Goal: Transaction & Acquisition: Book appointment/travel/reservation

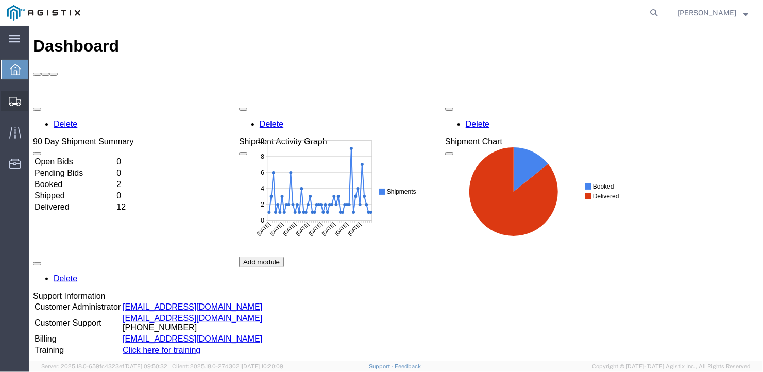
click at [0, 0] on span "Create Shipment" at bounding box center [0, 0] width 0 height 0
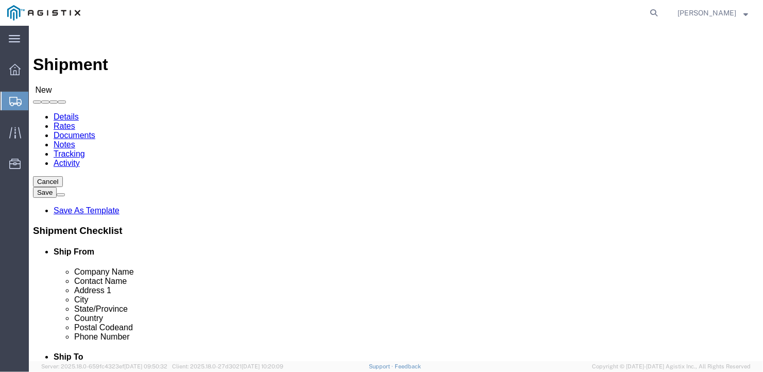
select select
click select "Select General Dynamics Bath Iron Works"
select select "8114"
click select "Select General Dynamics Bath Iron Works"
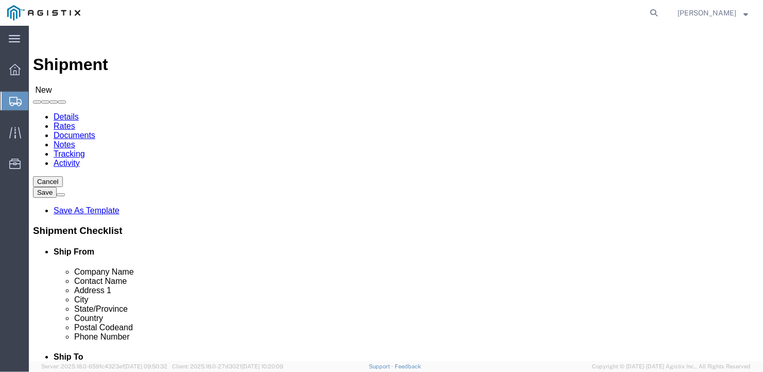
select select
click input "text"
type input "Arcellor-[GEOGRAPHIC_DATA]"
type input "[PERSON_NAME]"
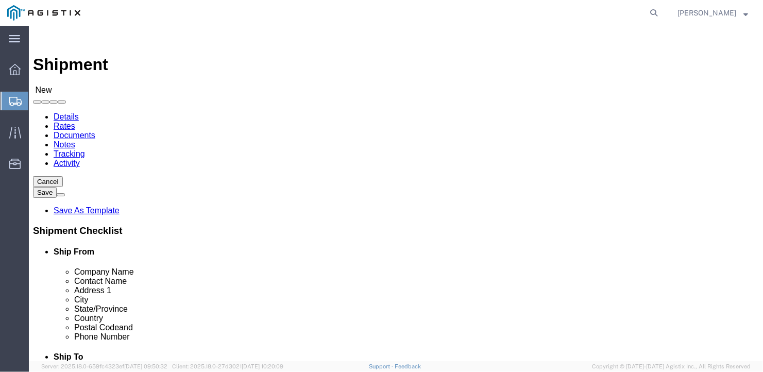
type input "[STREET_ADDRESS]"
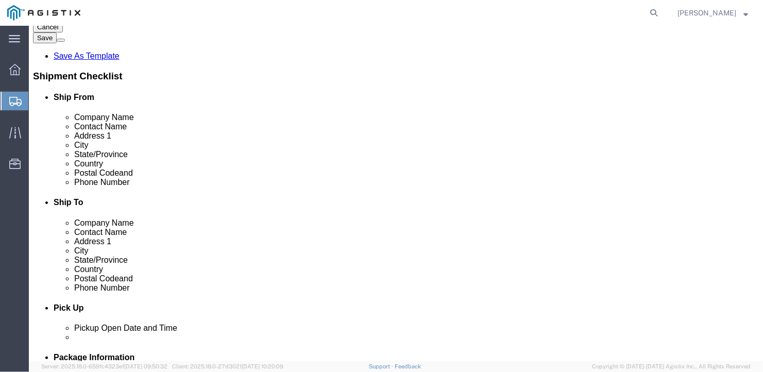
scroll to position [206, 0]
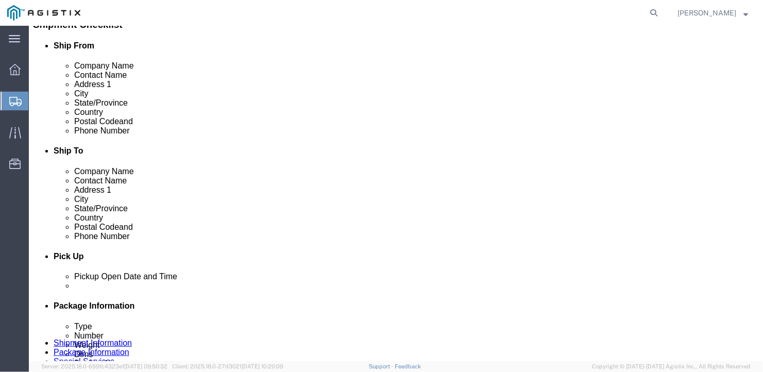
click input "text"
type input "[GEOGRAPHIC_DATA]"
type input "U"
type input "In"
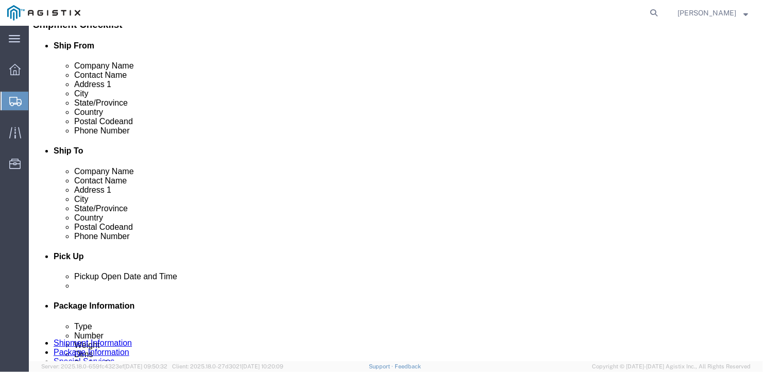
type input "46304"
type input "2"
type input "[PHONE_NUMBER]"
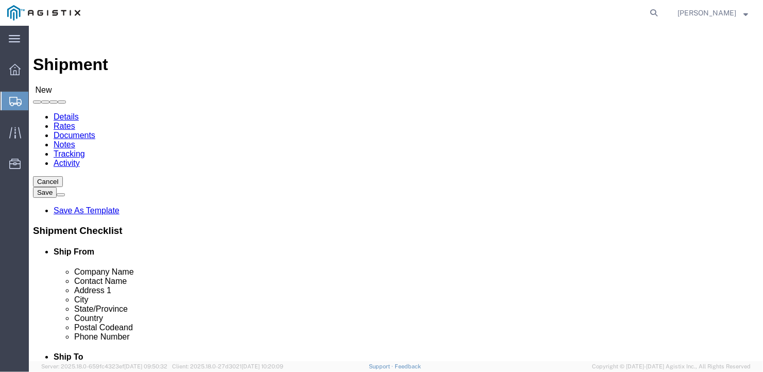
click select "Select Bath - 50 YARD REC [US_STATE][GEOGRAPHIC_DATA] - 700 [US_STATE][GEOGRAPH…"
select select "15691"
click select "Select Bath - 50 YARD REC [US_STATE][GEOGRAPHIC_DATA] - 700 [US_STATE][GEOGRAPH…"
click input "text"
drag, startPoint x: 406, startPoint y: 279, endPoint x: 362, endPoint y: 273, distance: 44.7
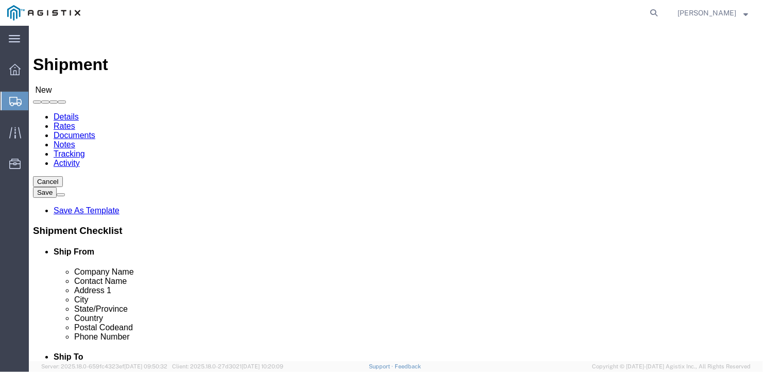
click div "[PERSON_NAME]"
type input "a"
type input "American Steel"
type input "[PERSON_NAME]"
type input "[STREET_ADDRESS][PERSON_NAME]"
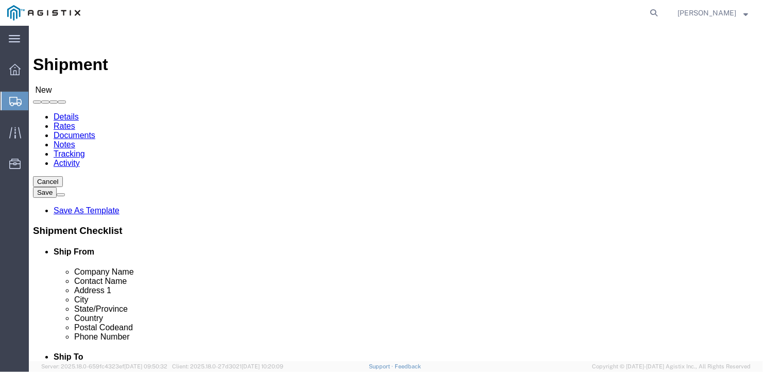
scroll to position [155, 0]
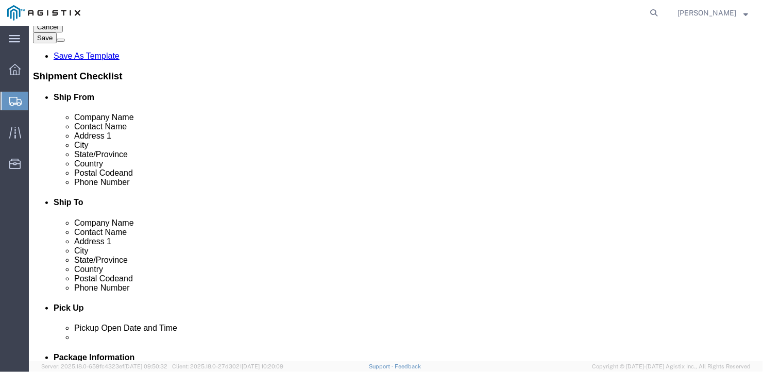
click input "text"
type input "[GEOGRAPHIC_DATA]"
type input "m"
type input "mai"
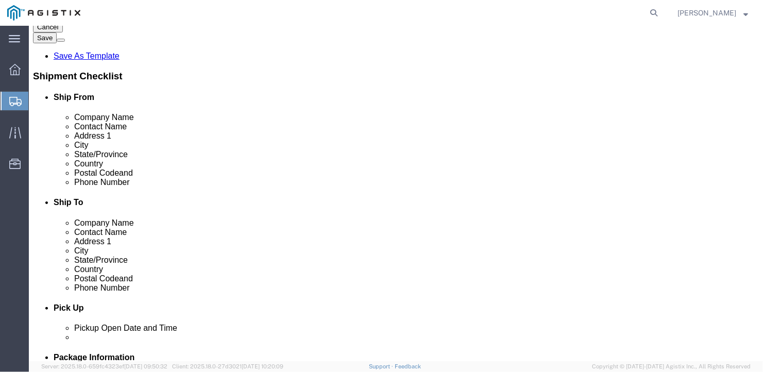
click input "Postal Code"
type input "04530"
type input "[PHONE_NUMBER]"
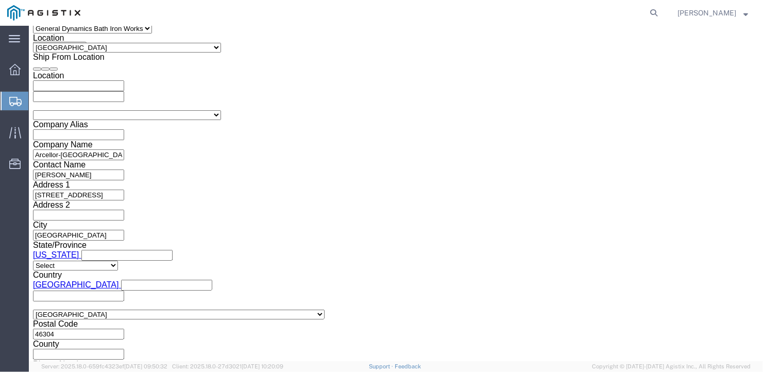
scroll to position [715, 0]
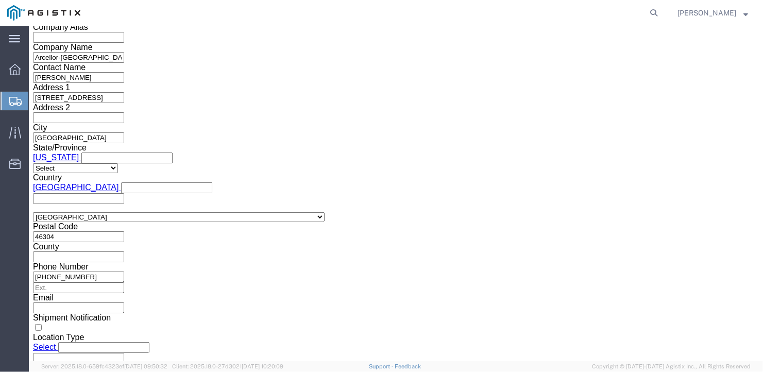
click select "Select Air Less than Truckload Multi-Leg Ocean Freight Rail Small Parcel Truckl…"
select select "TL"
click select "Select Air Less than Truckload Multi-Leg Ocean Freight Rail Small Parcel Truckl…"
click select "Select 1-Ton (PSS) 10 Wheel 10 Yard Dump Truck 20 Yard Dump Truck Bobtail Botto…"
select select "FLBD"
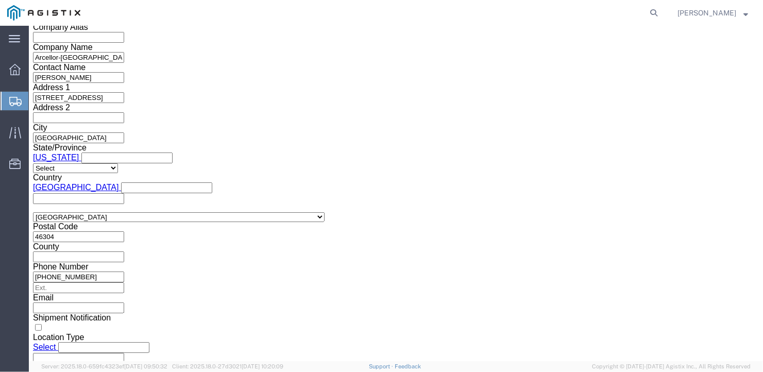
click select "Select 1-Ton (PSS) 10 Wheel 10 Yard Dump Truck 20 Yard Dump Truck Bobtail Botto…"
click select "Select 35 Feet 20 Feet 28 Feet 53 Feet 40 Feet 48 Feet"
select select "53FT"
click select "Select 35 Feet 20 Feet 28 Feet 53 Feet 40 Feet 48 Feet"
click button "Continue"
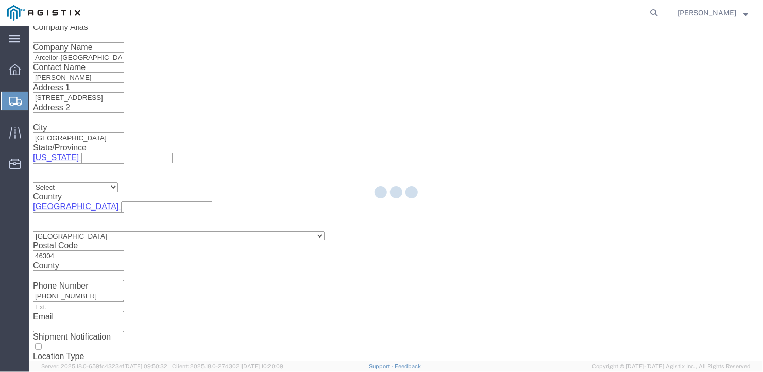
scroll to position [12, 0]
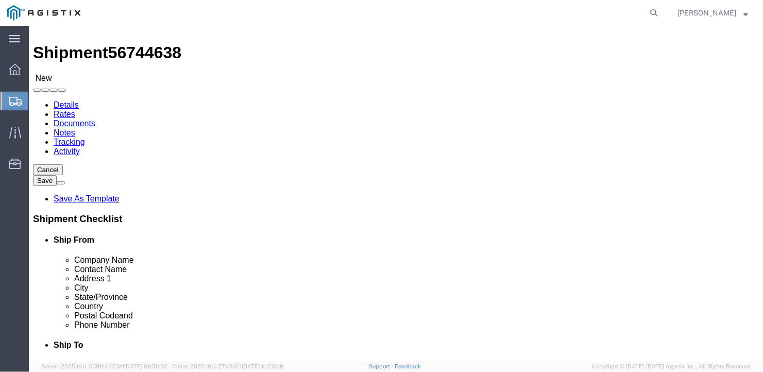
click div "Package Type Select Bale(s) Basket(s) Bolt(s) Bottle(s) Buckets Bulk Bundle(s) …"
click select "Select Bale(s) Basket(s) Bolt(s) Bottle(s) Buckets Bulk Bundle(s) Can(s) Cardbo…"
select select "BULK"
click select "Select Bale(s) Basket(s) Bolt(s) Bottle(s) Buckets Bulk Bundle(s) Can(s) Cardbo…"
drag, startPoint x: 122, startPoint y: 208, endPoint x: 101, endPoint y: 204, distance: 21.4
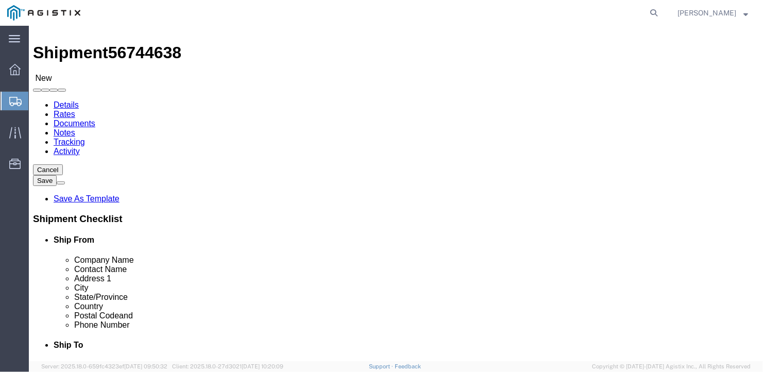
click input "1"
type input "6"
click input "text"
type input "582"
click input "text"
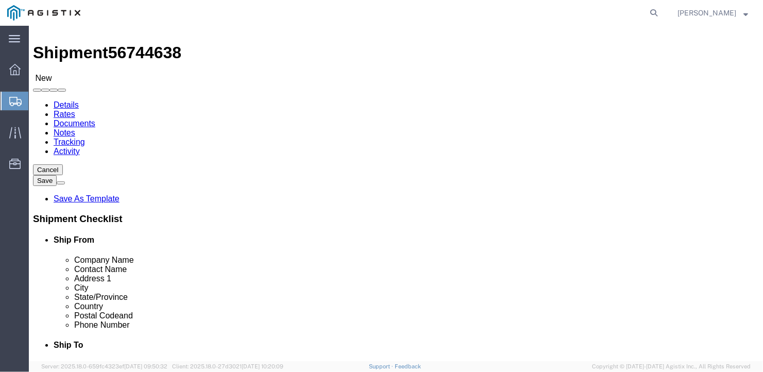
type input "126"
click input "text"
type input "12"
drag, startPoint x: 123, startPoint y: 246, endPoint x: 94, endPoint y: 238, distance: 30.0
click div "0.00 Select kgs lbs"
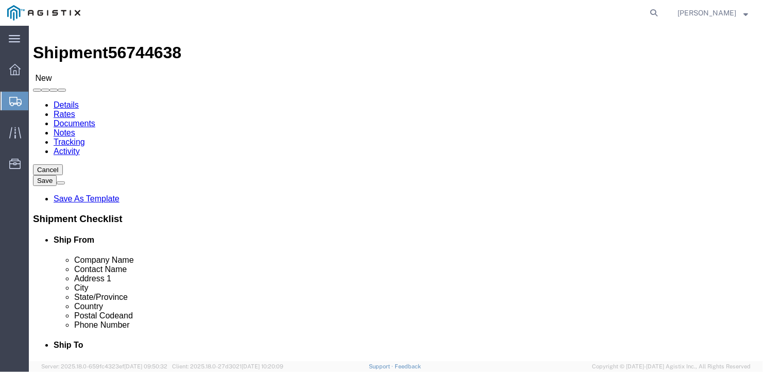
type input "40704"
click link "Add Content"
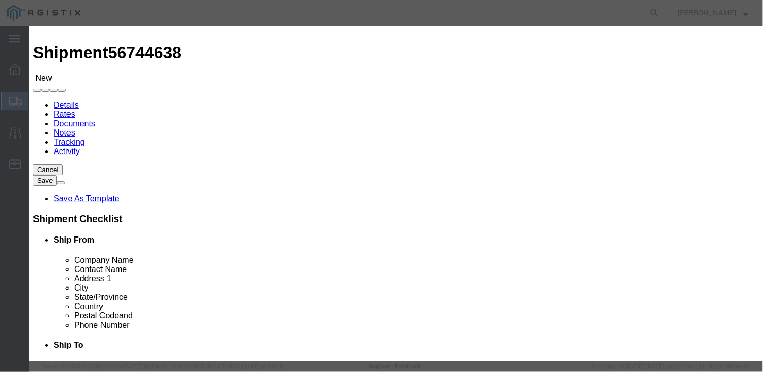
click input "text"
type input "wide steel plates"
drag, startPoint x: 198, startPoint y: 101, endPoint x: 173, endPoint y: 100, distance: 25.3
click div "Pieces 0 Select Bag Barrels 100Board Feet Bottle Box Blister Pack Carats Can Ca…"
type input "6"
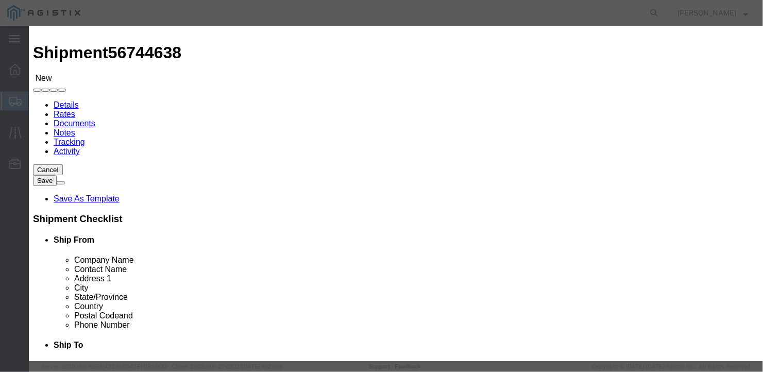
click input "text"
type input "1"
drag, startPoint x: 404, startPoint y: 275, endPoint x: 420, endPoint y: 279, distance: 16.5
click div "Save & Add Another Save & Close Close"
click button "Save & Close"
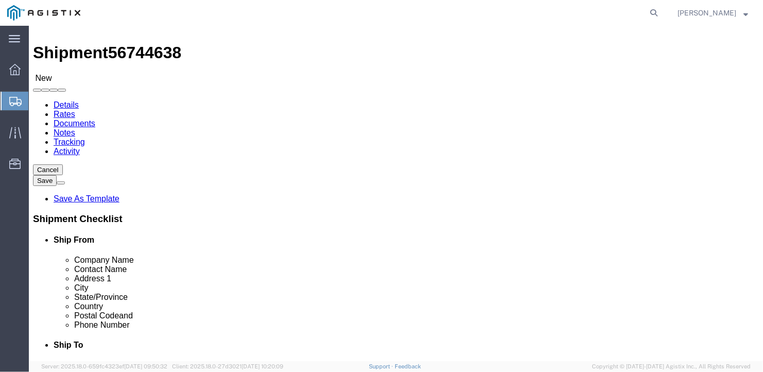
click button "Rate Shipment"
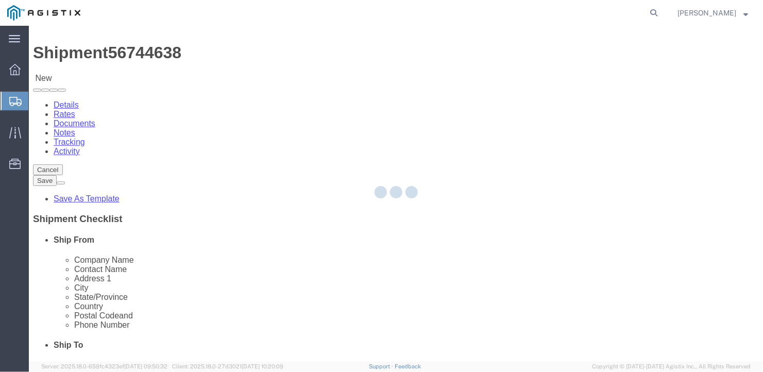
scroll to position [0, 0]
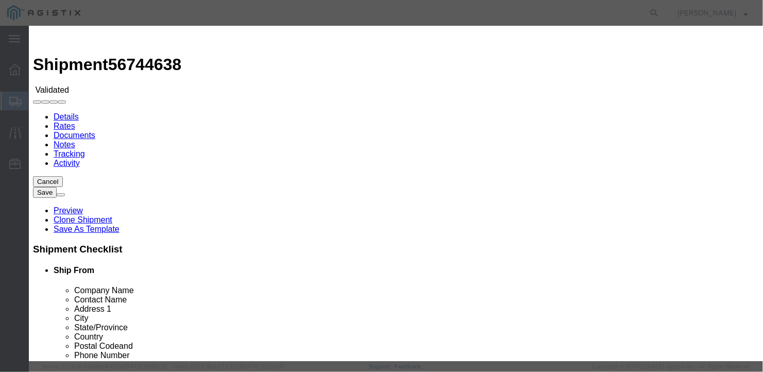
select select "6922"
select select "16774"
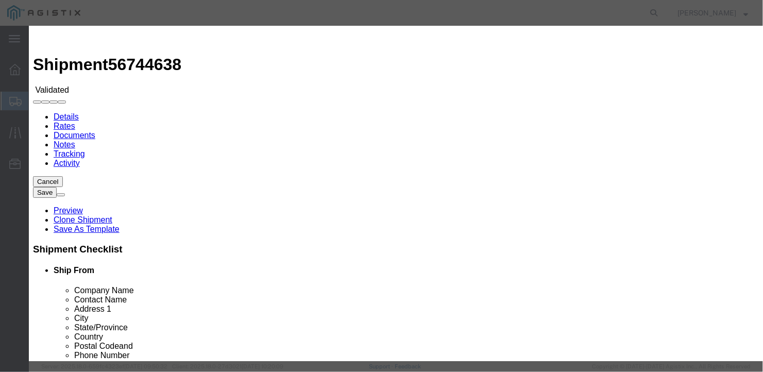
type input "5300"
type input "5,300.00"
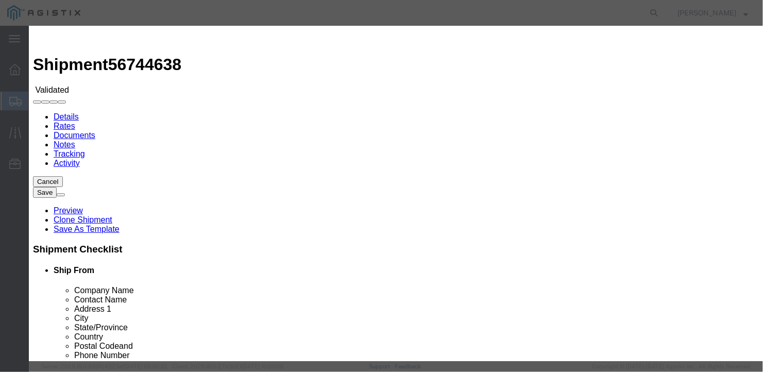
type input "27148"
type input "[PERSON_NAME]"
type input "2075497862"
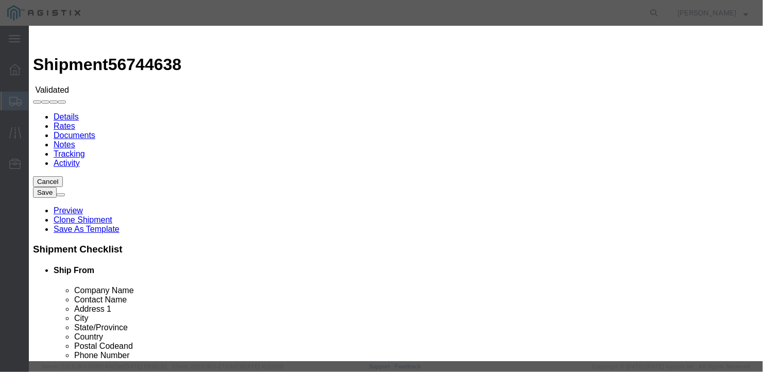
type input "[DATE]"
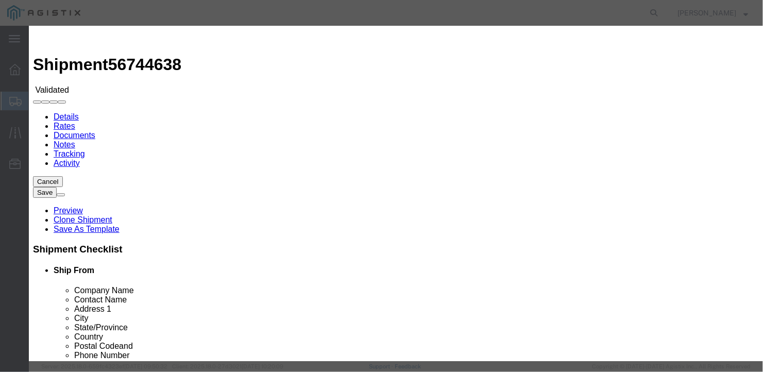
type input "[DATE]"
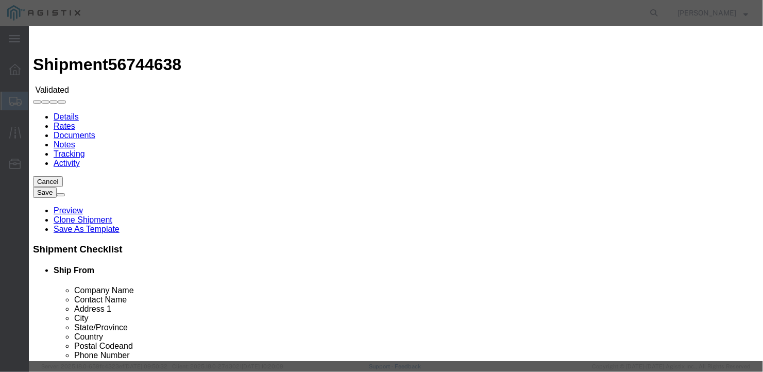
type input "[DATE]"
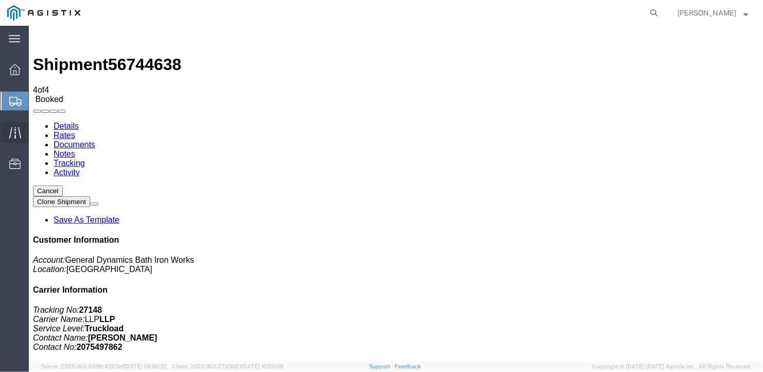
click at [36, 133] on span "Traffic" at bounding box center [31, 132] width 7 height 21
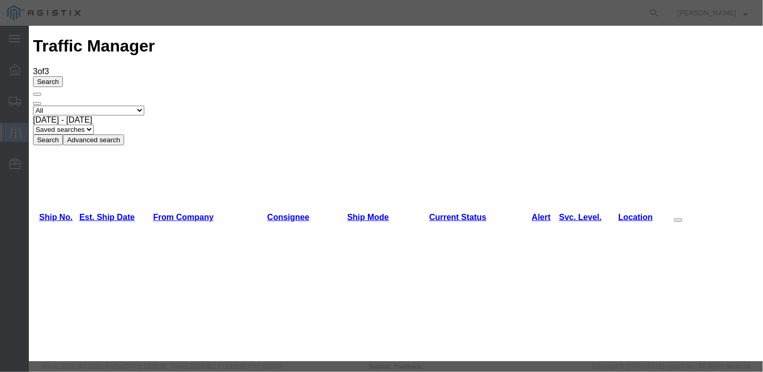
type input "[DATE]"
type input "10:00 AM"
select select "DELIVRED"
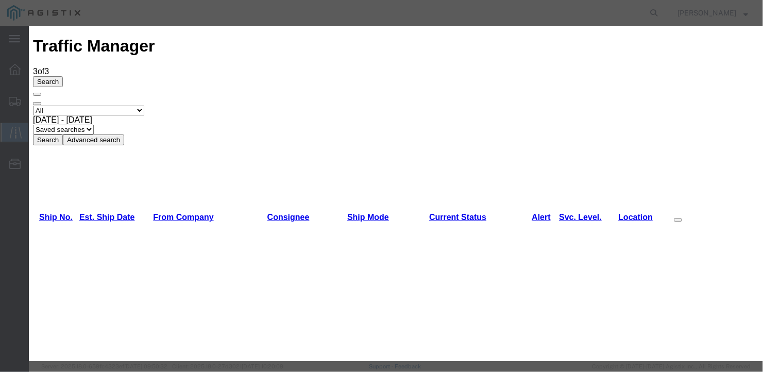
type input "[DATE]"
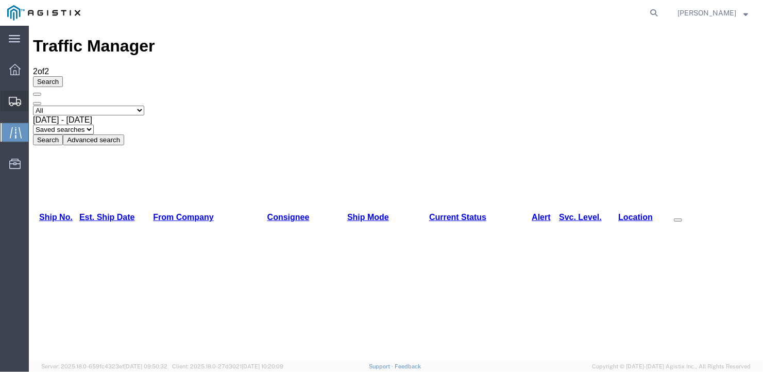
click at [0, 0] on span "Create Shipment" at bounding box center [0, 0] width 0 height 0
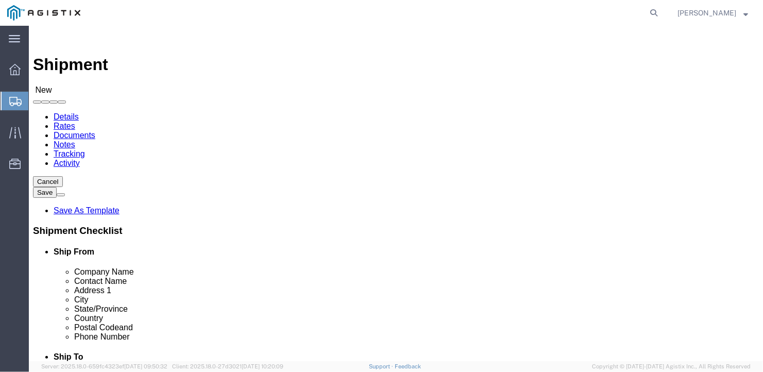
click select "Select General Dynamics Bath Iron Works"
select select "8114"
click select "Select General Dynamics Bath Iron Works"
select select
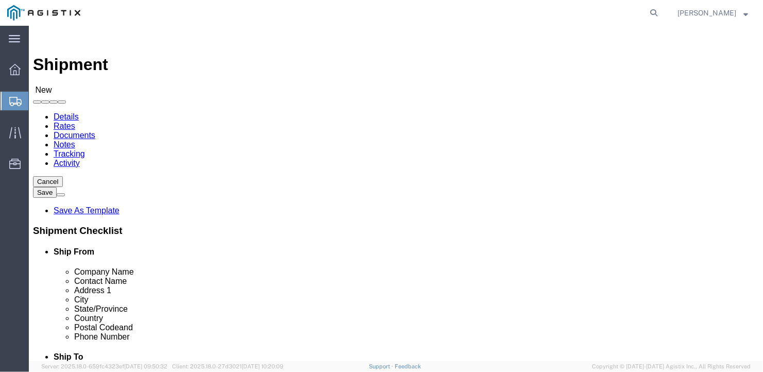
click input "text"
type input "Monroe Cable"
type input "[PERSON_NAME]"
type input "4494 [US_STATE] 42"
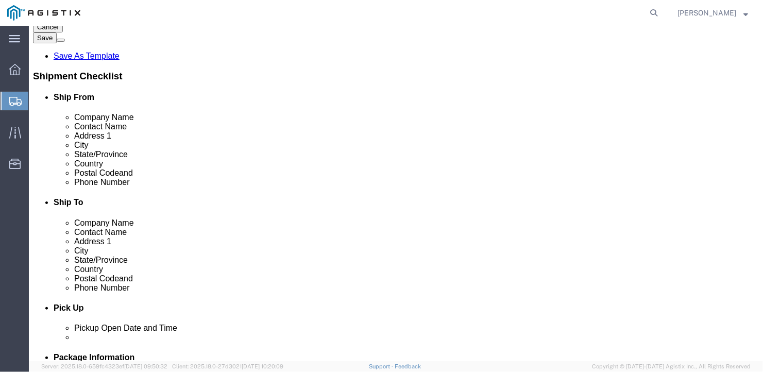
click input "text"
type input "Kiamesh"
type input "N"
type input "New yo"
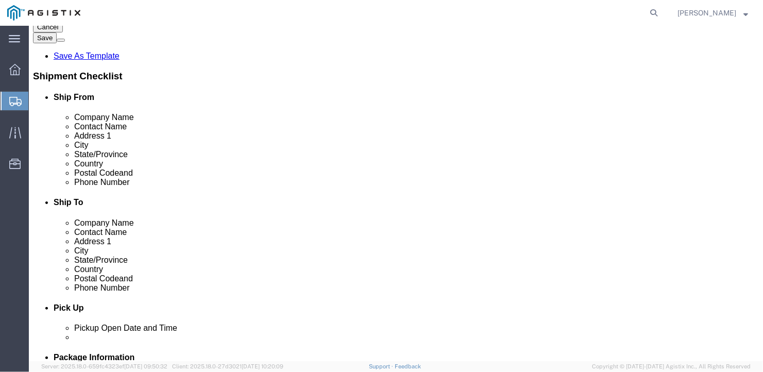
click input "text"
type input "12751"
click input "text"
drag, startPoint x: 170, startPoint y: 277, endPoint x: 134, endPoint y: 275, distance: 36.7
click input "[PHONE_NUMBER]"
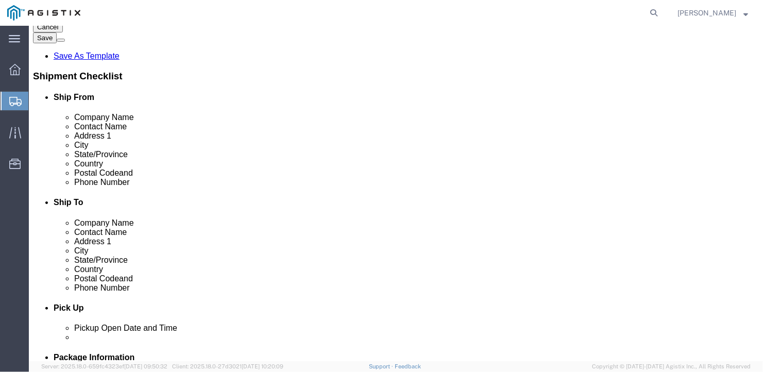
scroll to position [0, 0]
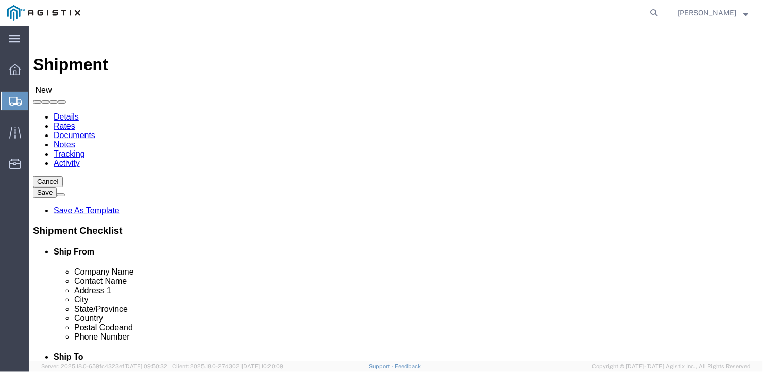
type input "[PHONE_NUMBER]"
click select "Select Bath - 50 YARD REC [US_STATE][GEOGRAPHIC_DATA] - 700 [US_STATE][GEOGRAPH…"
select select "15760"
click select "Select Bath - 50 YARD REC [US_STATE][GEOGRAPHIC_DATA] - 700 [US_STATE][GEOGRAPH…"
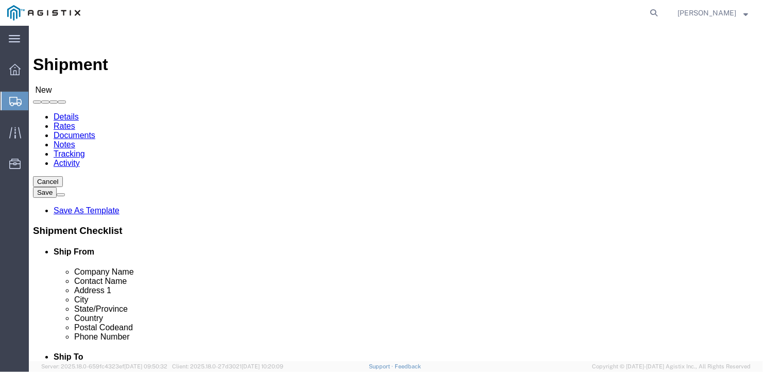
select select "15760"
select select "ME"
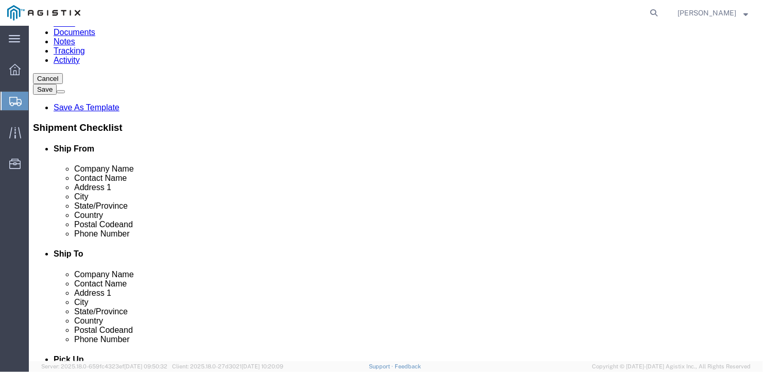
click input "text"
type input "Ben"
click input "text"
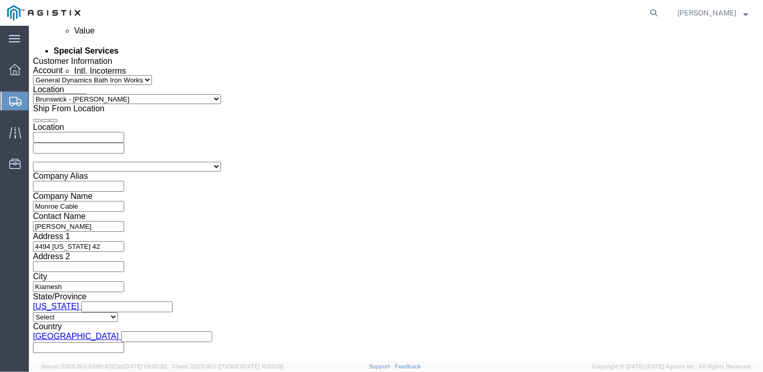
scroll to position [715, 0]
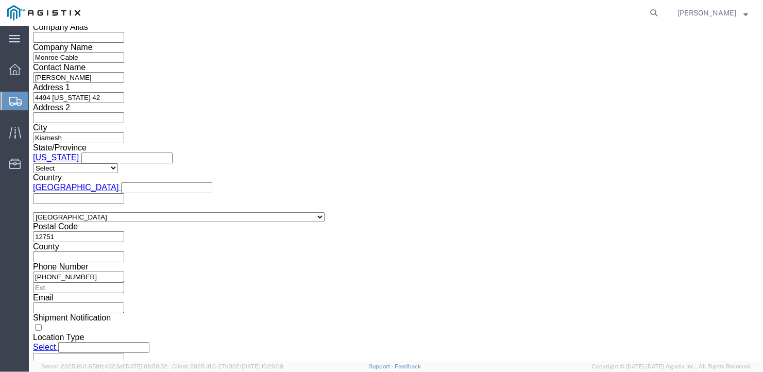
type input "[PHONE_NUMBER]"
click select "Select Air Less than Truckload Multi-Leg Ocean Freight Rail Small Parcel Truckl…"
select select "TL"
click select "Select Air Less than Truckload Multi-Leg Ocean Freight Rail Small Parcel Truckl…"
click select "Select 1-Ton (PSS) 10 Wheel 10 Yard Dump Truck 20 Yard Dump Truck Bobtail Botto…"
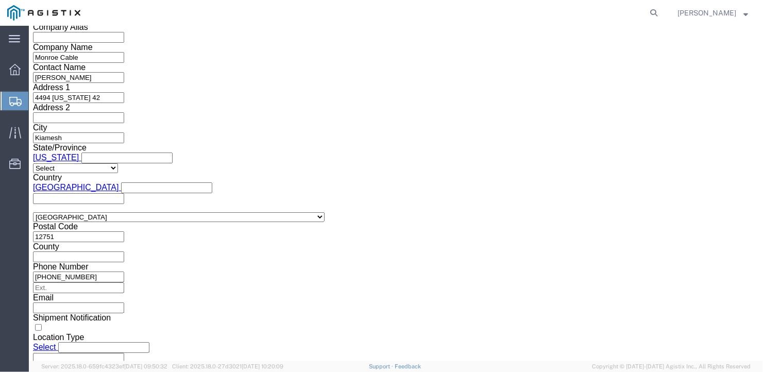
select select "FLBD"
click select "Select 1-Ton (PSS) 10 Wheel 10 Yard Dump Truck 20 Yard Dump Truck Bobtail Botto…"
click select "Select 35 Feet 20 Feet 28 Feet 53 Feet 40 Feet 48 Feet"
select select "53FT"
click select "Select 35 Feet 20 Feet 28 Feet 53 Feet 40 Feet 48 Feet"
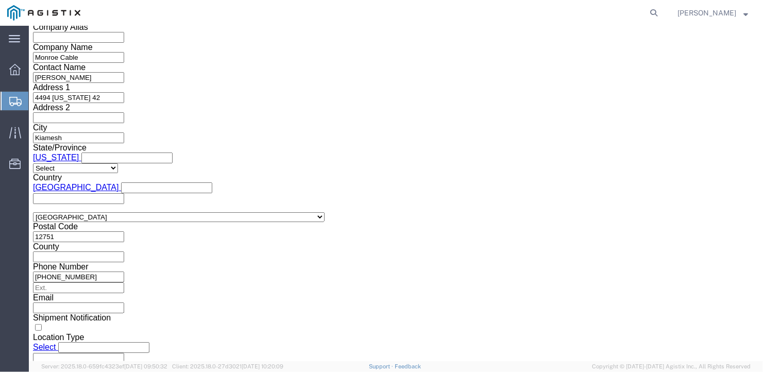
click button "Continue"
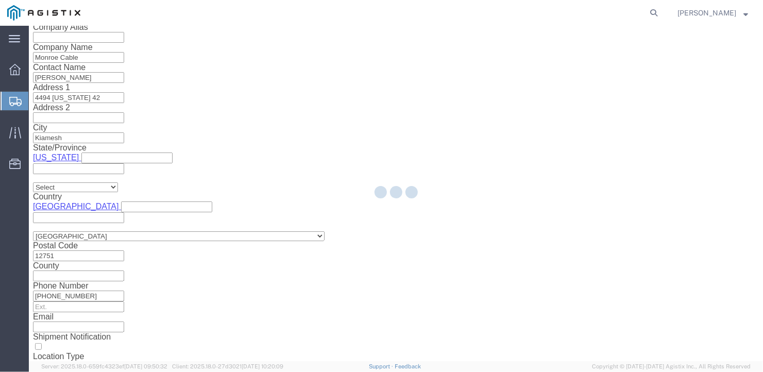
scroll to position [12, 0]
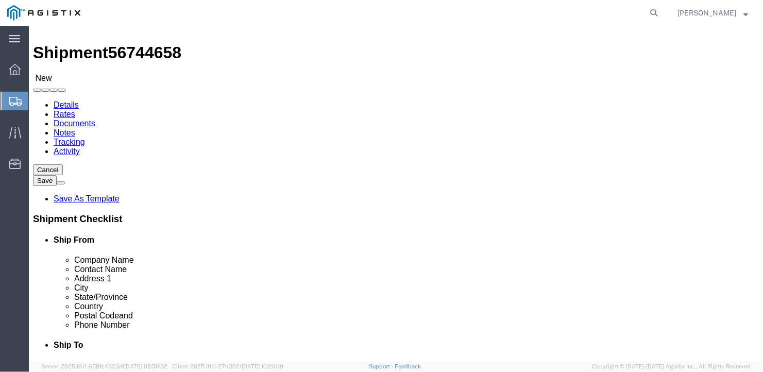
click select "Select Bale(s) Basket(s) Bolt(s) Bottle(s) Buckets Bulk Bundle(s) Can(s) Cardbo…"
select select "BULK"
click select "Select Bale(s) Basket(s) Bolt(s) Bottle(s) Buckets Bulk Bundle(s) Can(s) Cardbo…"
drag, startPoint x: 116, startPoint y: 204, endPoint x: 84, endPoint y: 202, distance: 31.5
click div "Number 1"
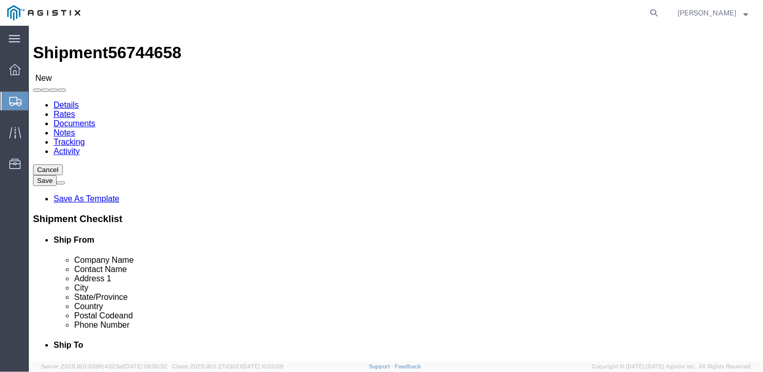
type input "6"
drag, startPoint x: 118, startPoint y: 224, endPoint x: 92, endPoint y: 228, distance: 26.6
click div "Dimensions Length x Width x Height Select cm ft in"
type input "480"
click input "text"
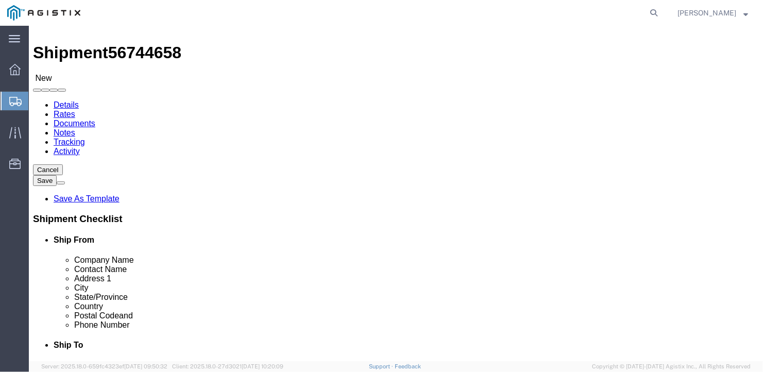
type input "102"
click input "text"
type input "48"
drag, startPoint x: 122, startPoint y: 245, endPoint x: 88, endPoint y: 238, distance: 34.6
click div "Weight 0.00 Select kgs lbs Ship. t°"
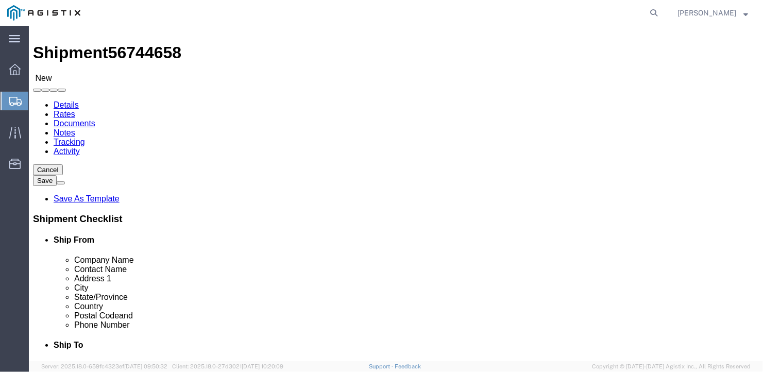
type input "21265"
click link "Add Content"
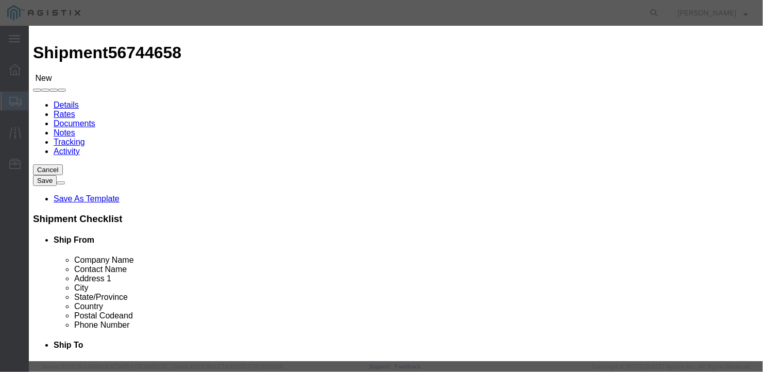
click input "text"
type input "wire reela"
select select "US"
click input "wire reela"
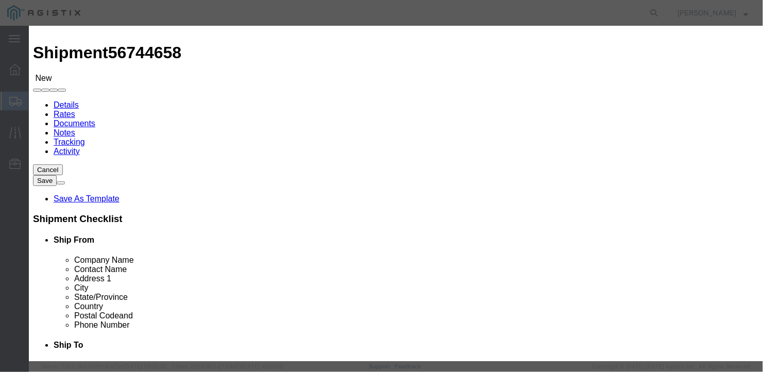
type input "wire reels"
drag, startPoint x: 206, startPoint y: 97, endPoint x: 165, endPoint y: 104, distance: 40.6
click div "Pieces 0 Select Bag Barrels 100Board Feet Bottle Box Blister Pack Carats Can Ca…"
type input "6"
click input "text"
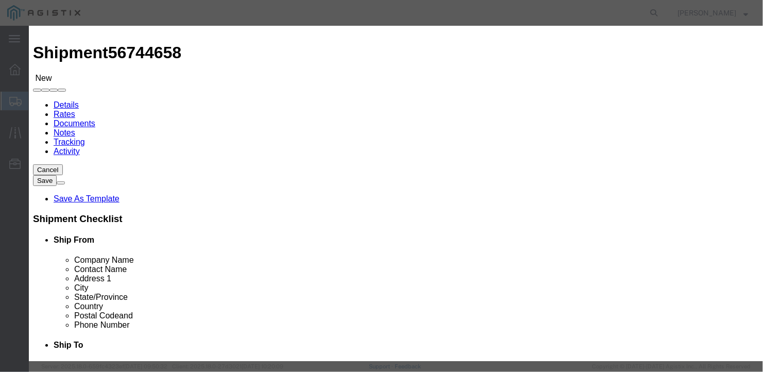
type input "1"
click button "Save & Close"
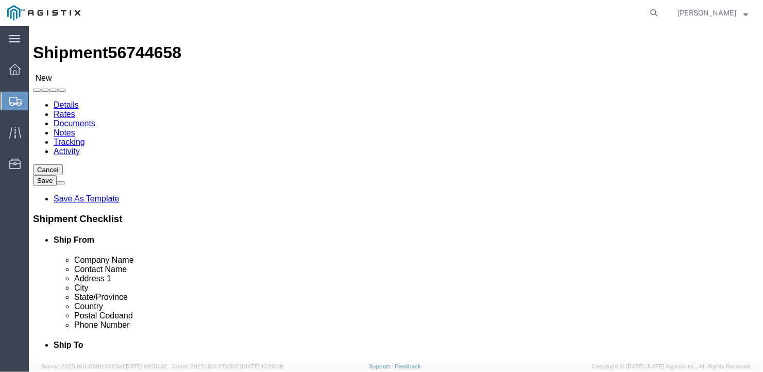
scroll to position [124, 0]
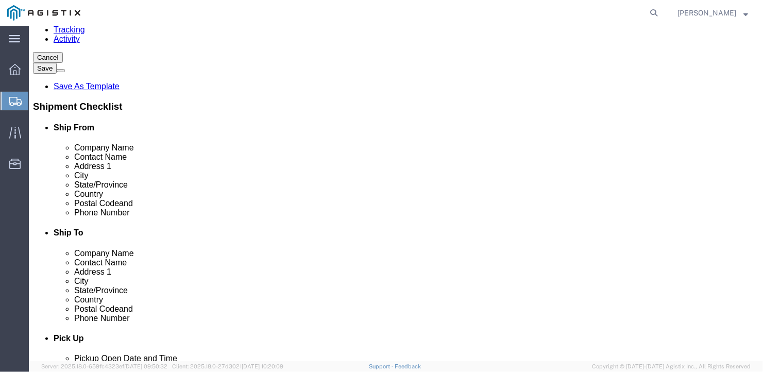
click button "Continue"
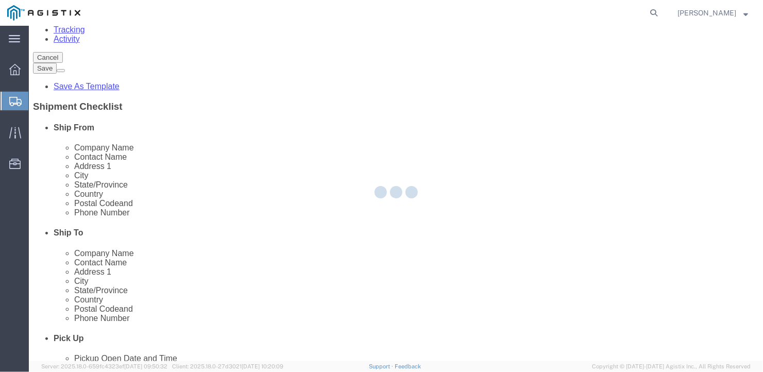
scroll to position [0, 0]
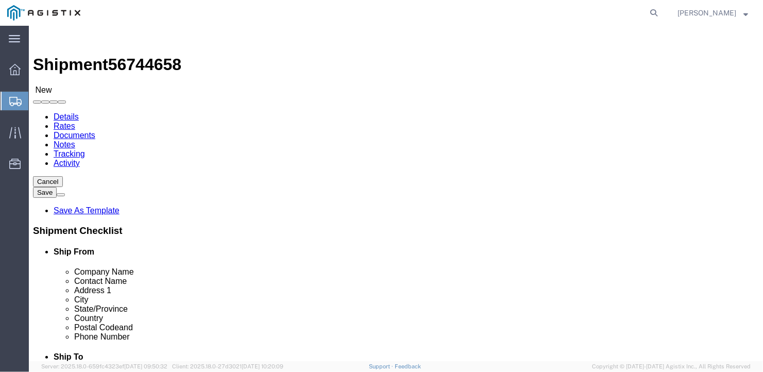
click button "Rate Shipment"
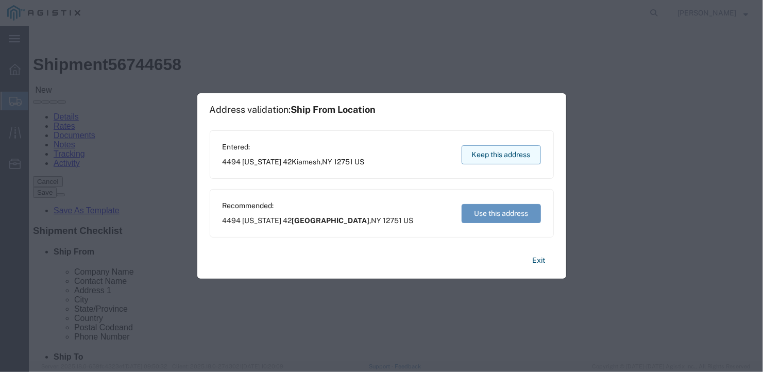
click at [497, 151] on button "Keep this address" at bounding box center [501, 154] width 79 height 19
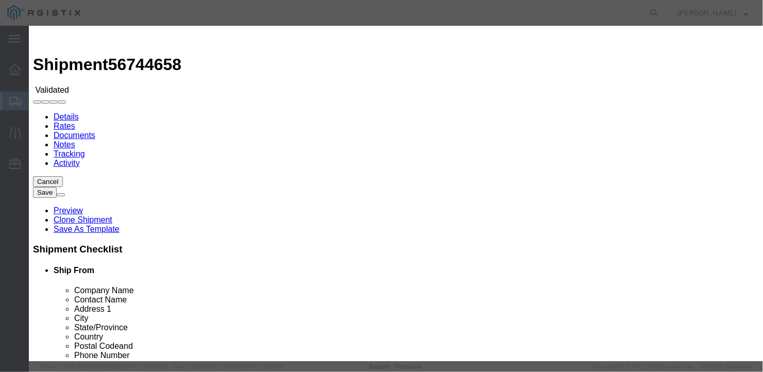
select select "6922"
drag, startPoint x: 400, startPoint y: 123, endPoint x: 382, endPoint y: 132, distance: 20.3
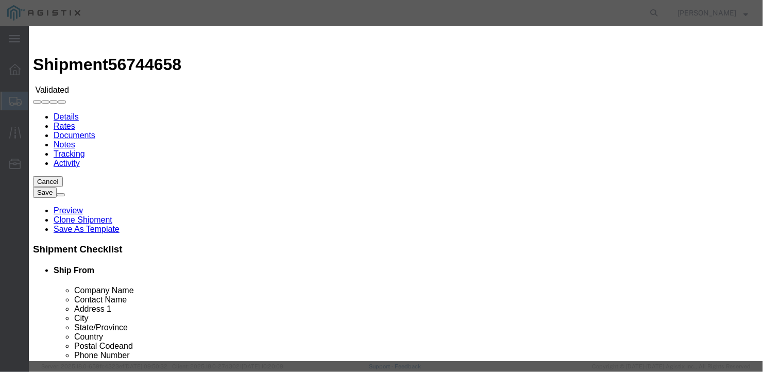
select select "16774"
type input "1600"
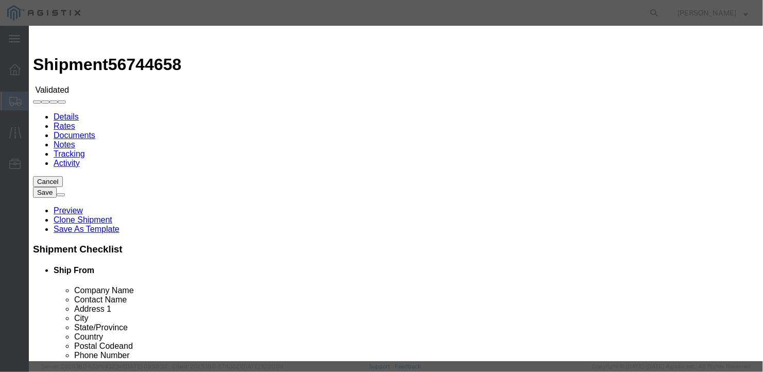
type input "1,600.00"
type input "2"
type input "b27152"
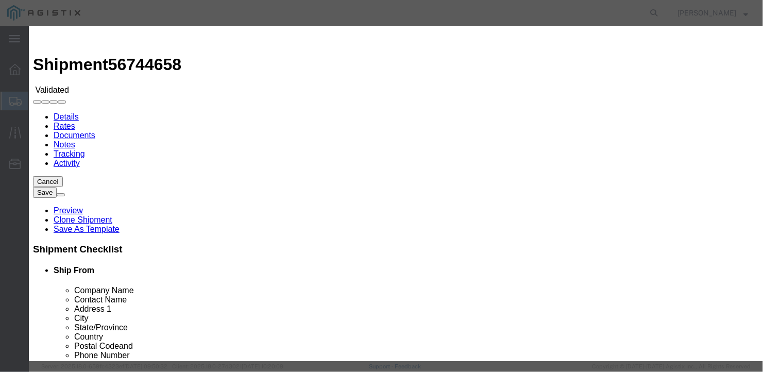
type input "[PERSON_NAME]"
type input "2075497862"
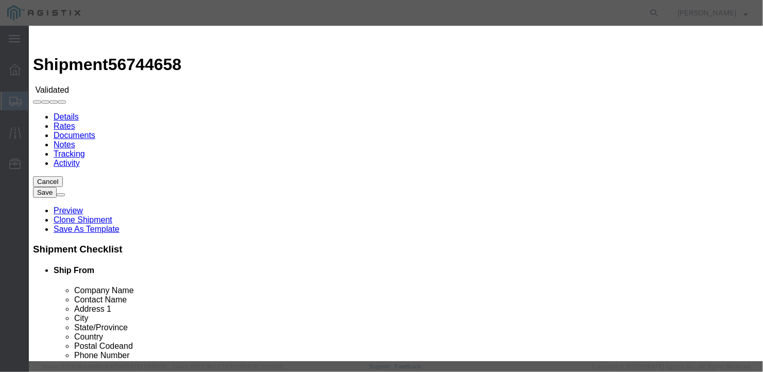
type input "[DATE]"
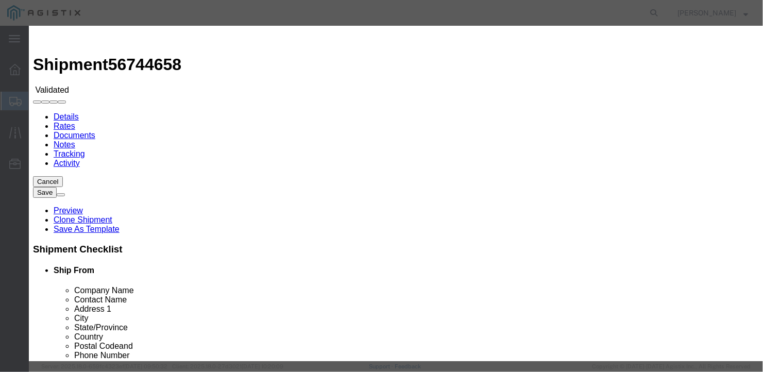
select select "1100"
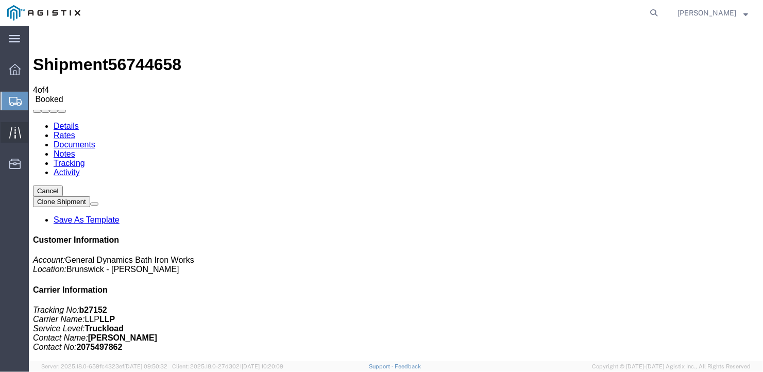
click at [15, 129] on icon at bounding box center [15, 133] width 12 height 12
